Goal: Entertainment & Leisure: Consume media (video, audio)

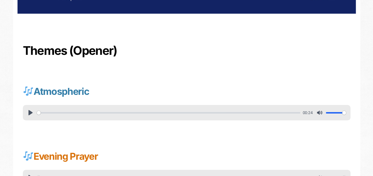
scroll to position [178, 0]
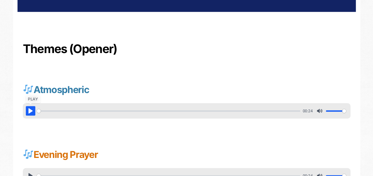
click at [33, 110] on button "Pause Play" at bounding box center [30, 110] width 9 height 9
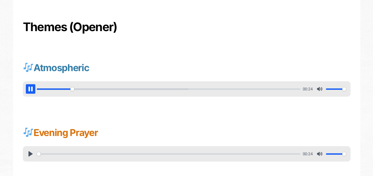
scroll to position [208, 0]
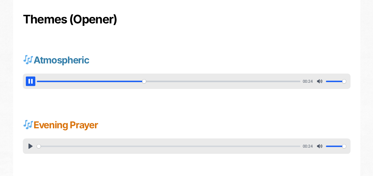
type input "41.76"
type input "0"
type input "42.94"
type input "0"
click at [326, 81] on input "Volume" at bounding box center [336, 82] width 20 height 6
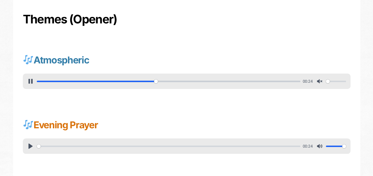
type input "46.25"
type input "0.3"
click at [332, 82] on input "Volume" at bounding box center [336, 82] width 20 height 6
click at [32, 148] on button "Pause Play" at bounding box center [30, 145] width 9 height 9
type input "55.35"
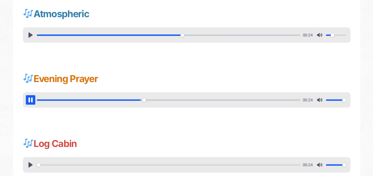
scroll to position [267, 0]
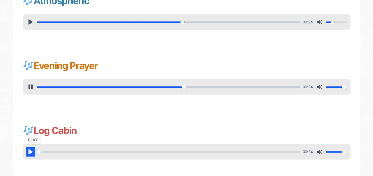
click at [33, 154] on button "Pause Play" at bounding box center [30, 151] width 9 height 9
type input "56.58"
type input "19.64"
type input "0.25"
type input "20.76"
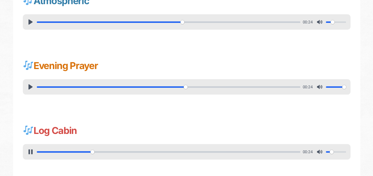
type input "0.25"
click at [332, 151] on input "Volume" at bounding box center [336, 152] width 20 height 6
type input "28.43"
type input "0.45"
type input "29.54"
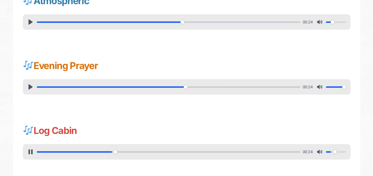
type input "0.45"
click at [334, 152] on input "Volume" at bounding box center [336, 152] width 20 height 6
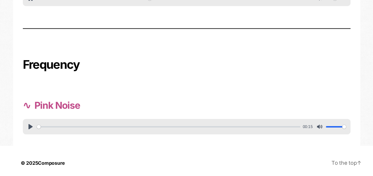
scroll to position [424, 0]
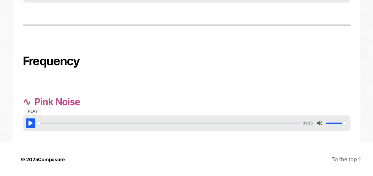
click at [28, 125] on button "Pause Play" at bounding box center [30, 122] width 9 height 9
type input "55.73"
click at [28, 125] on button "Pause Play" at bounding box center [30, 122] width 9 height 9
type input "55.49"
